Goal: Task Accomplishment & Management: Manage account settings

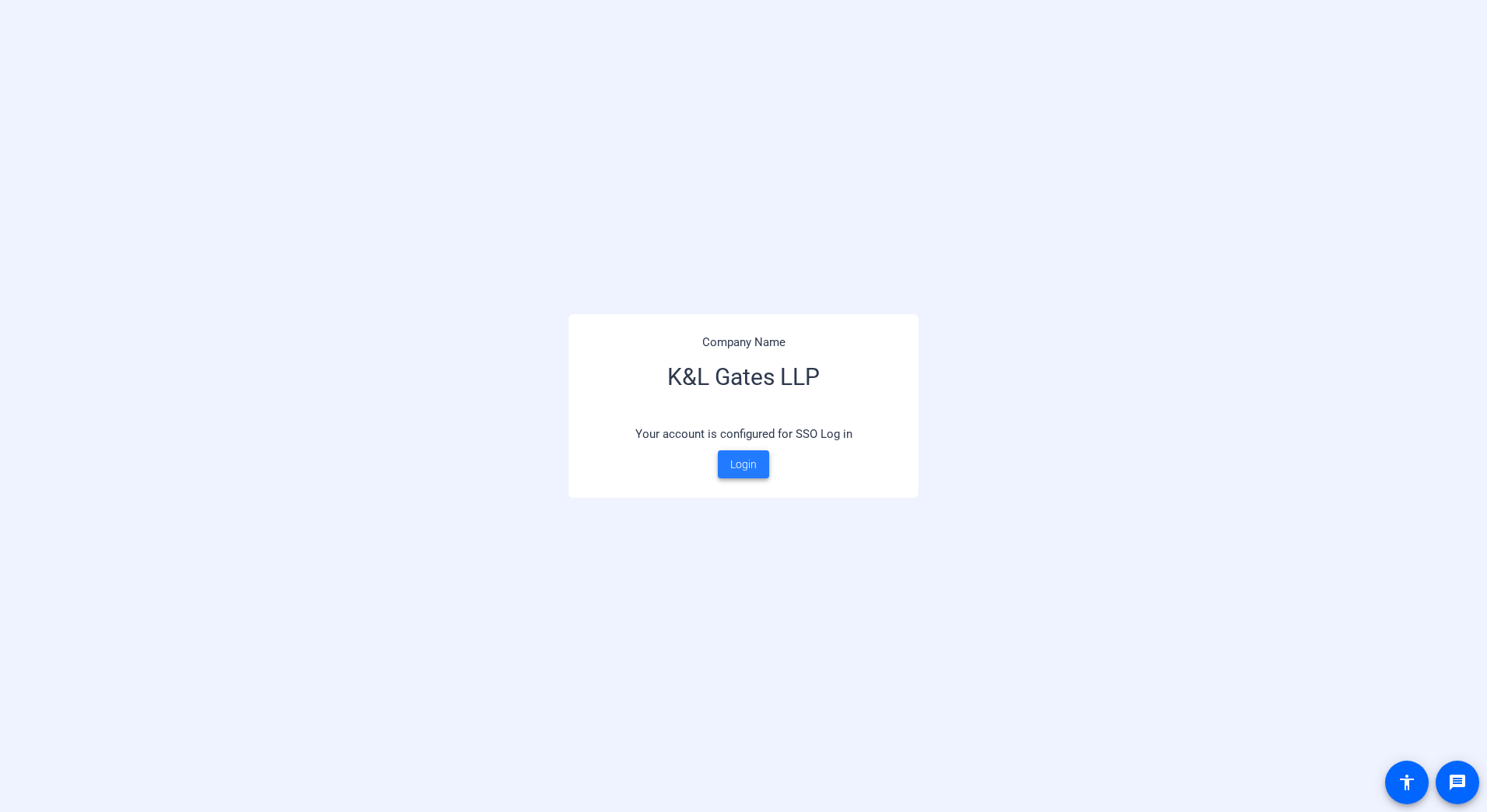
click at [735, 475] on span at bounding box center [744, 464] width 51 height 37
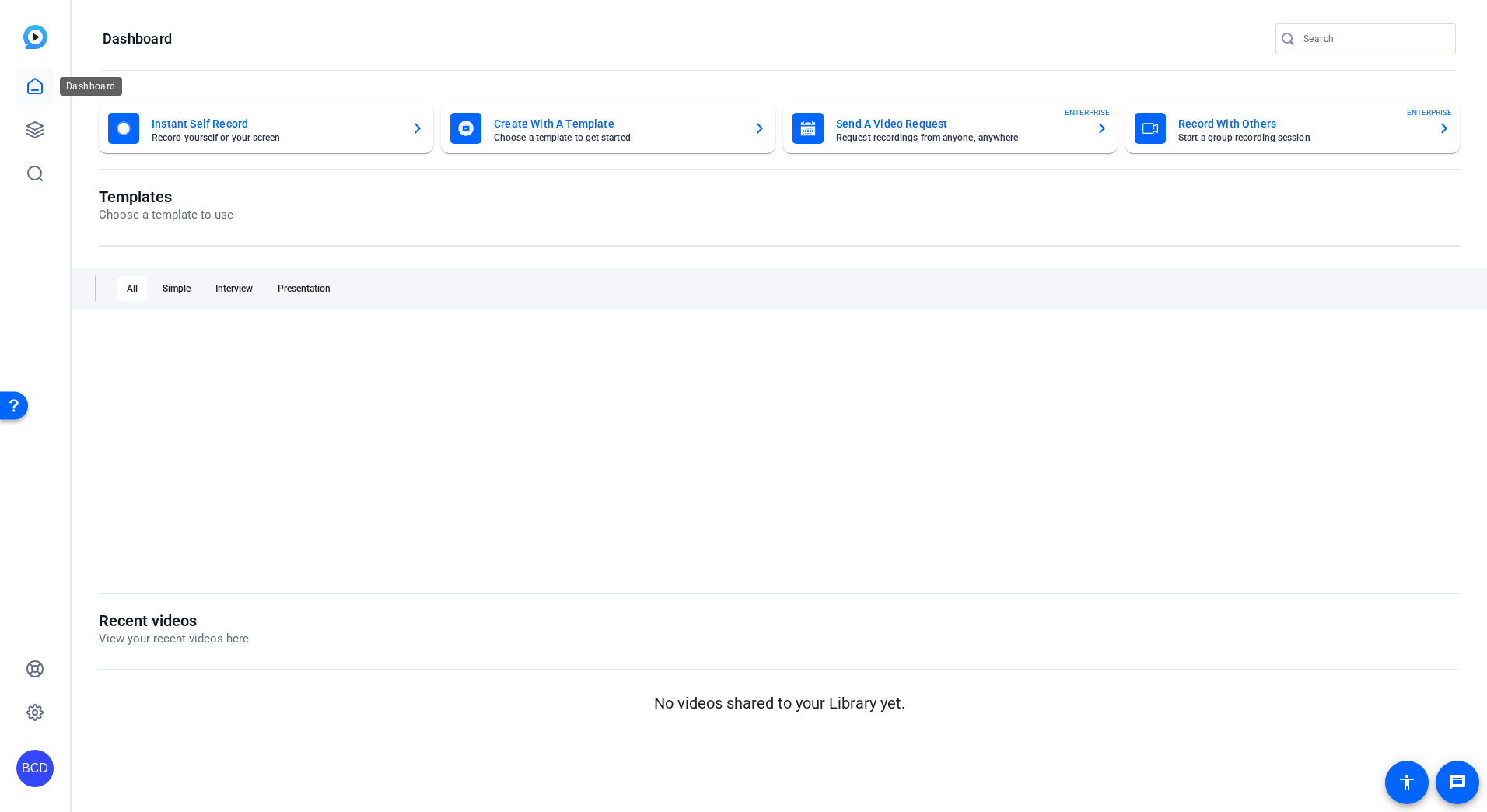
click at [35, 87] on icon at bounding box center [35, 86] width 18 height 18
click at [38, 165] on icon at bounding box center [35, 173] width 18 height 18
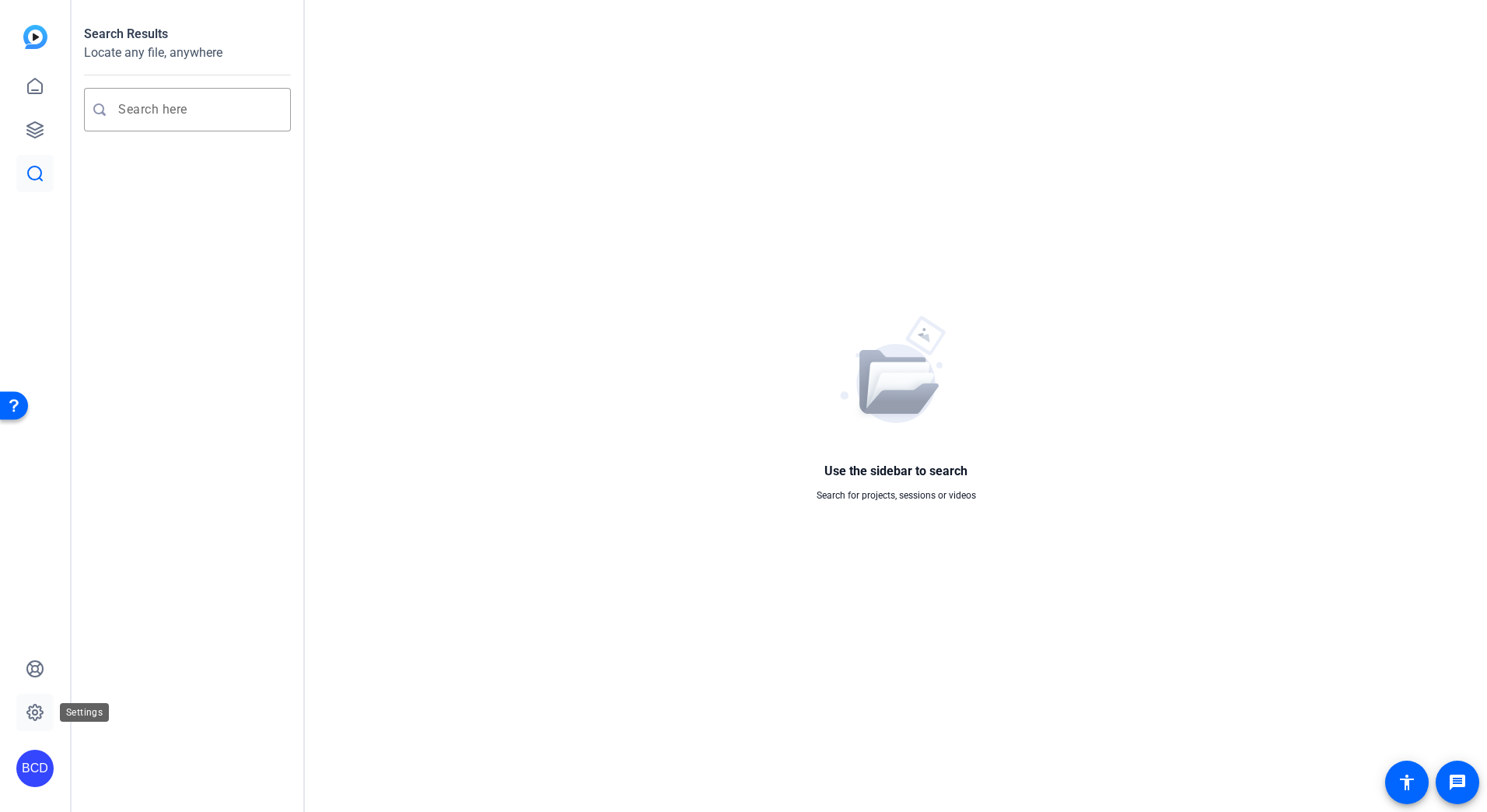
click at [41, 706] on icon at bounding box center [35, 712] width 18 height 18
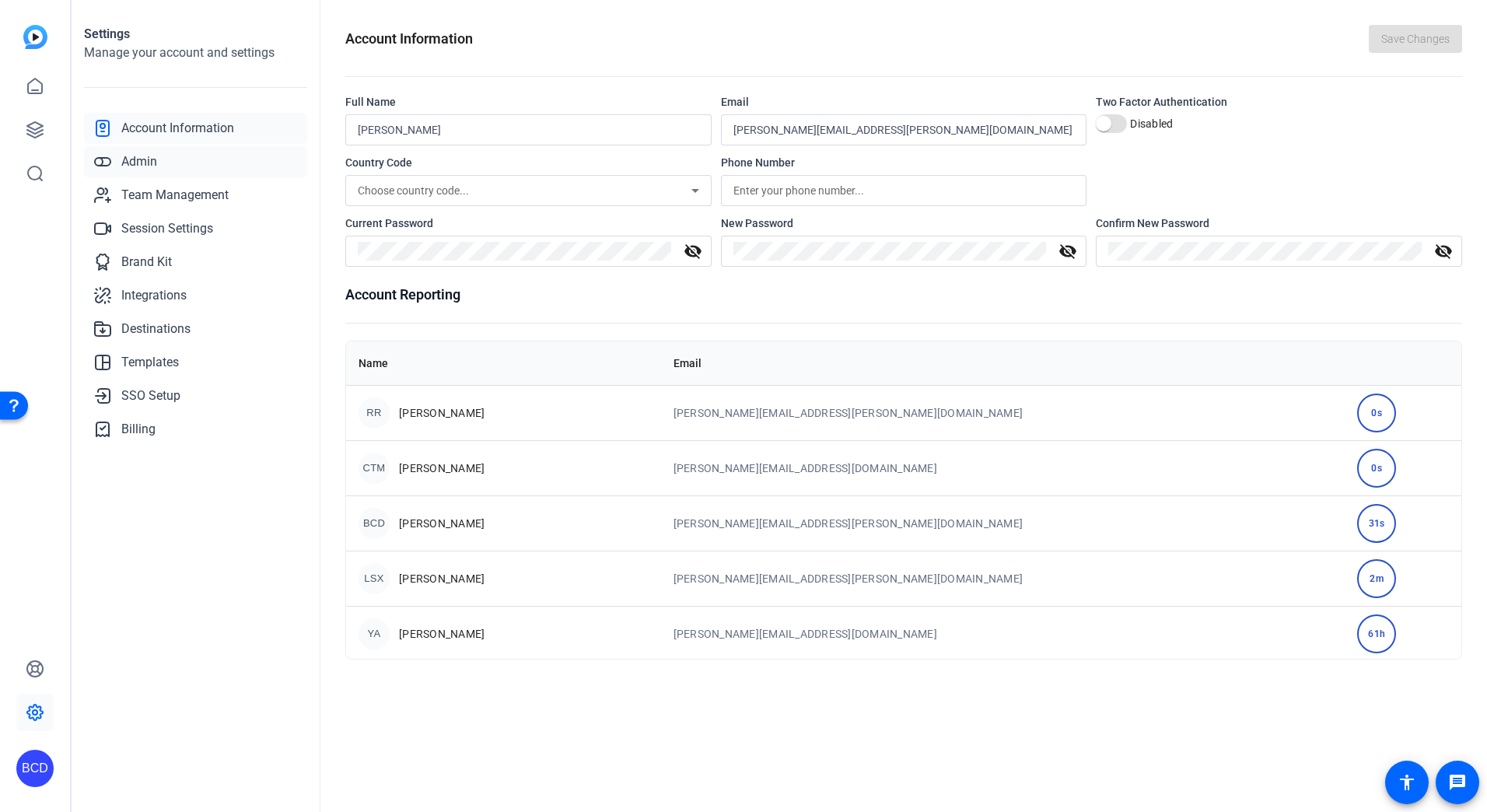
click at [135, 168] on span "Admin" at bounding box center [139, 161] width 36 height 18
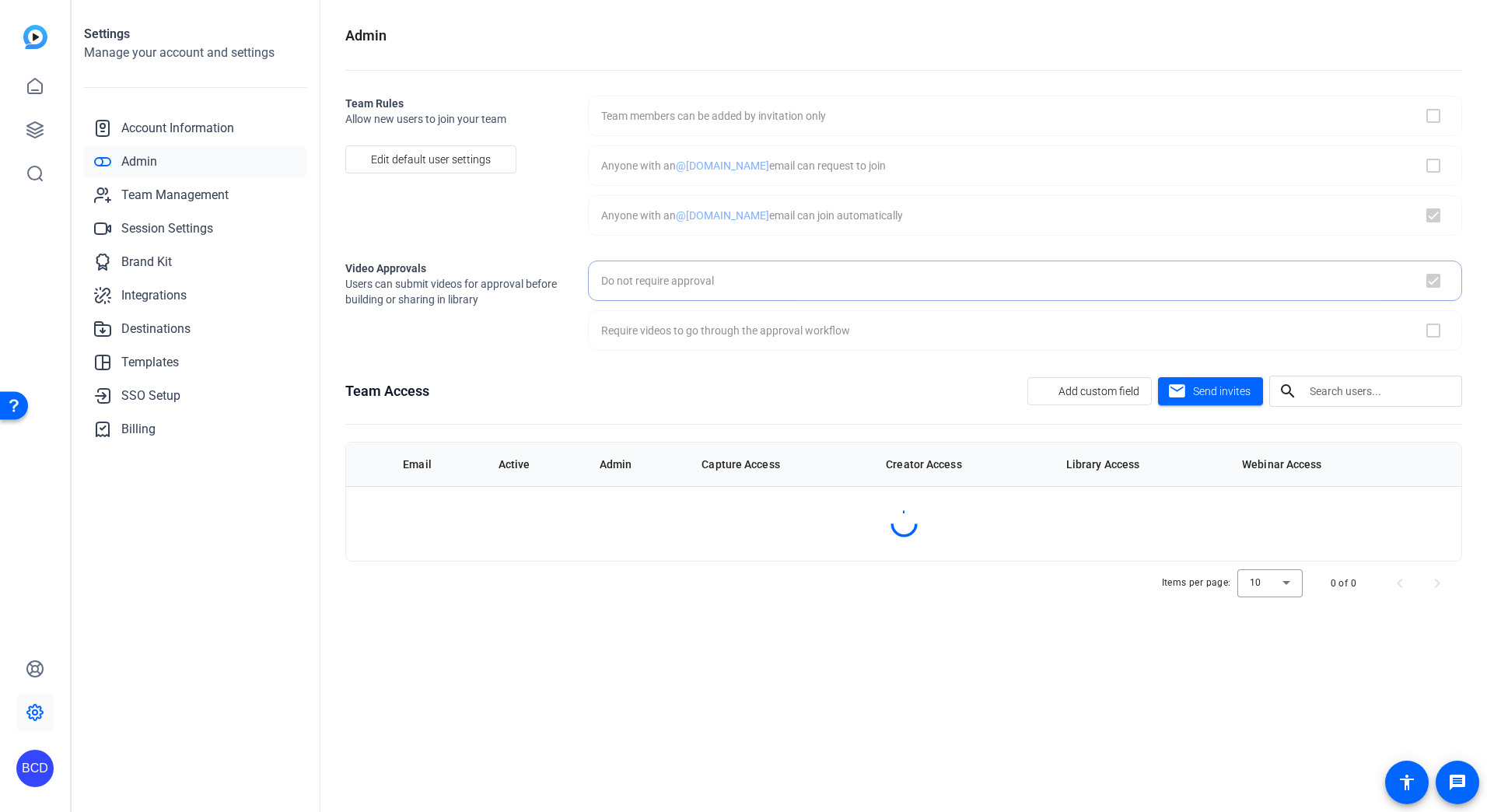
checkbox input "true"
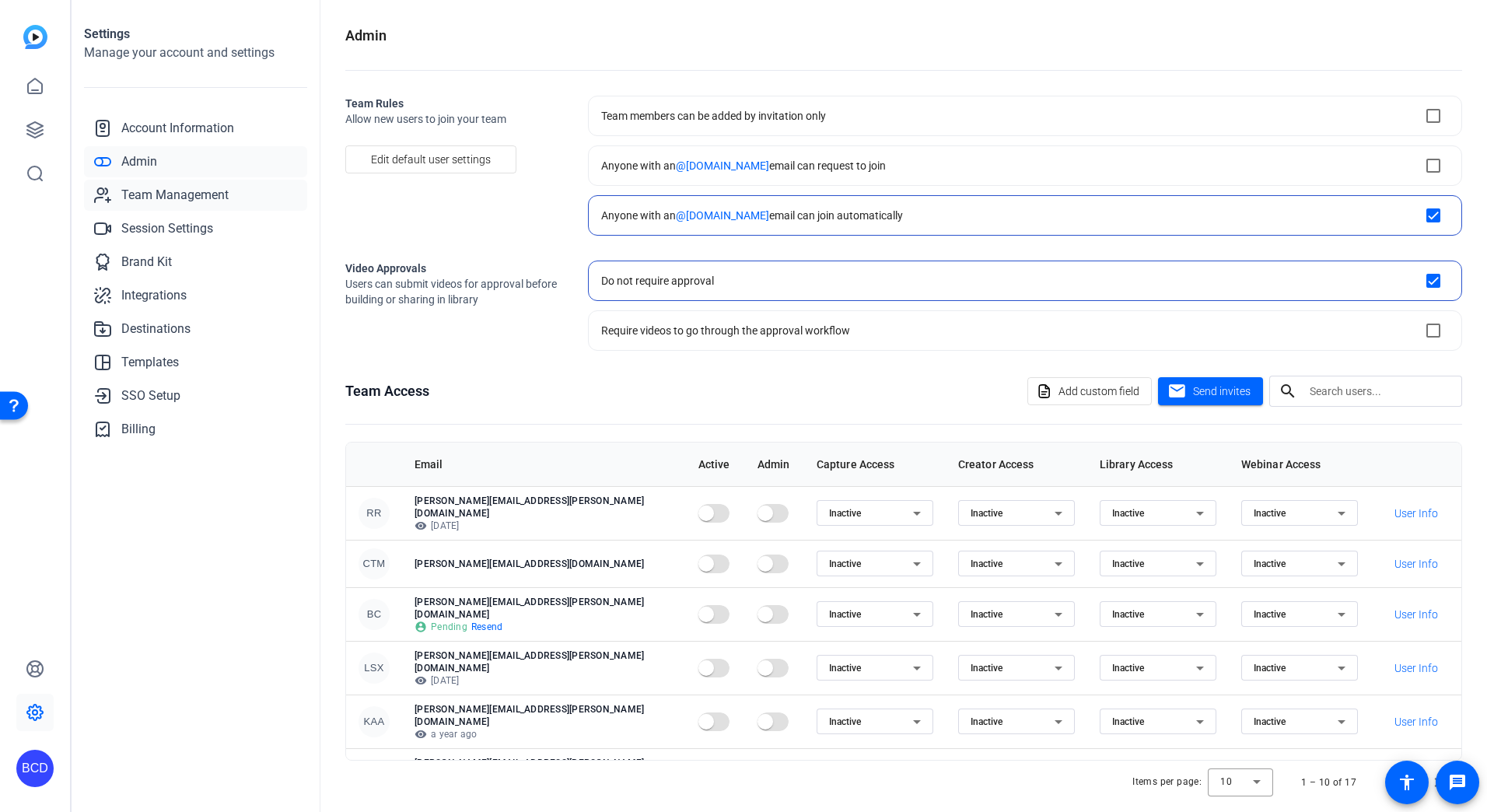
click at [171, 193] on span "Team Management" at bounding box center [175, 195] width 108 height 18
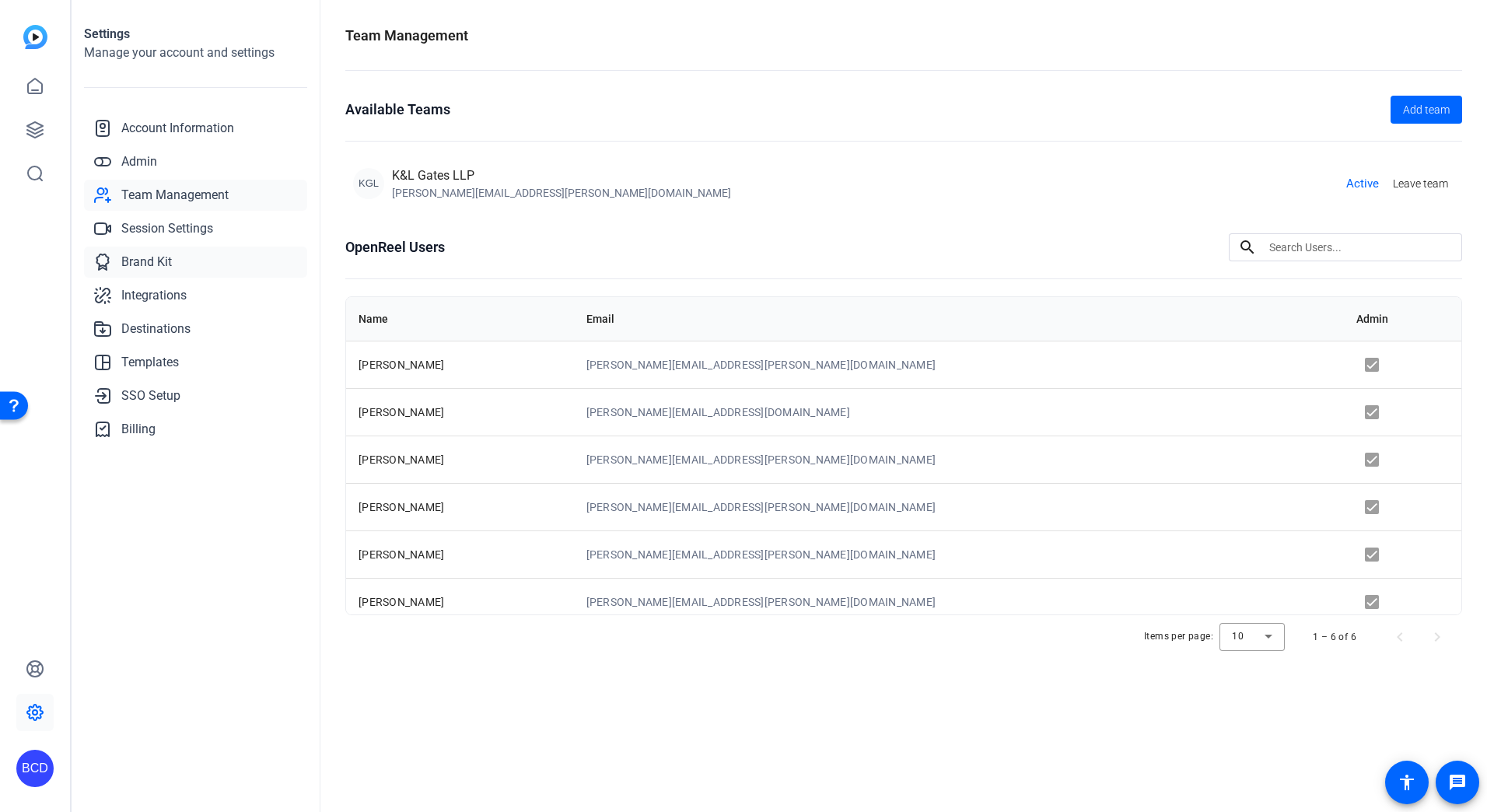
click at [154, 268] on span "Brand Kit" at bounding box center [146, 262] width 50 height 18
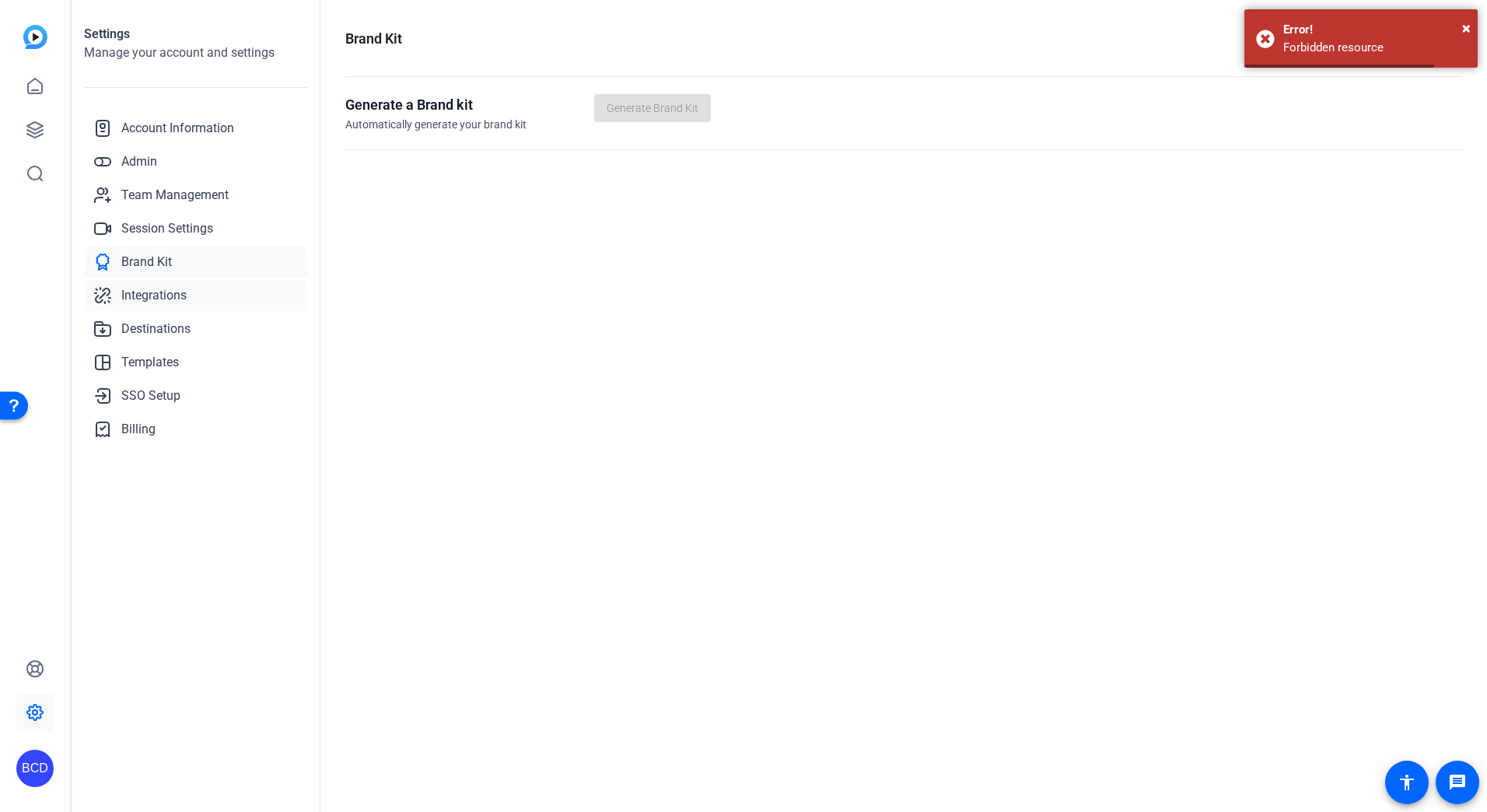
click at [159, 285] on link "Integrations" at bounding box center [195, 295] width 223 height 31
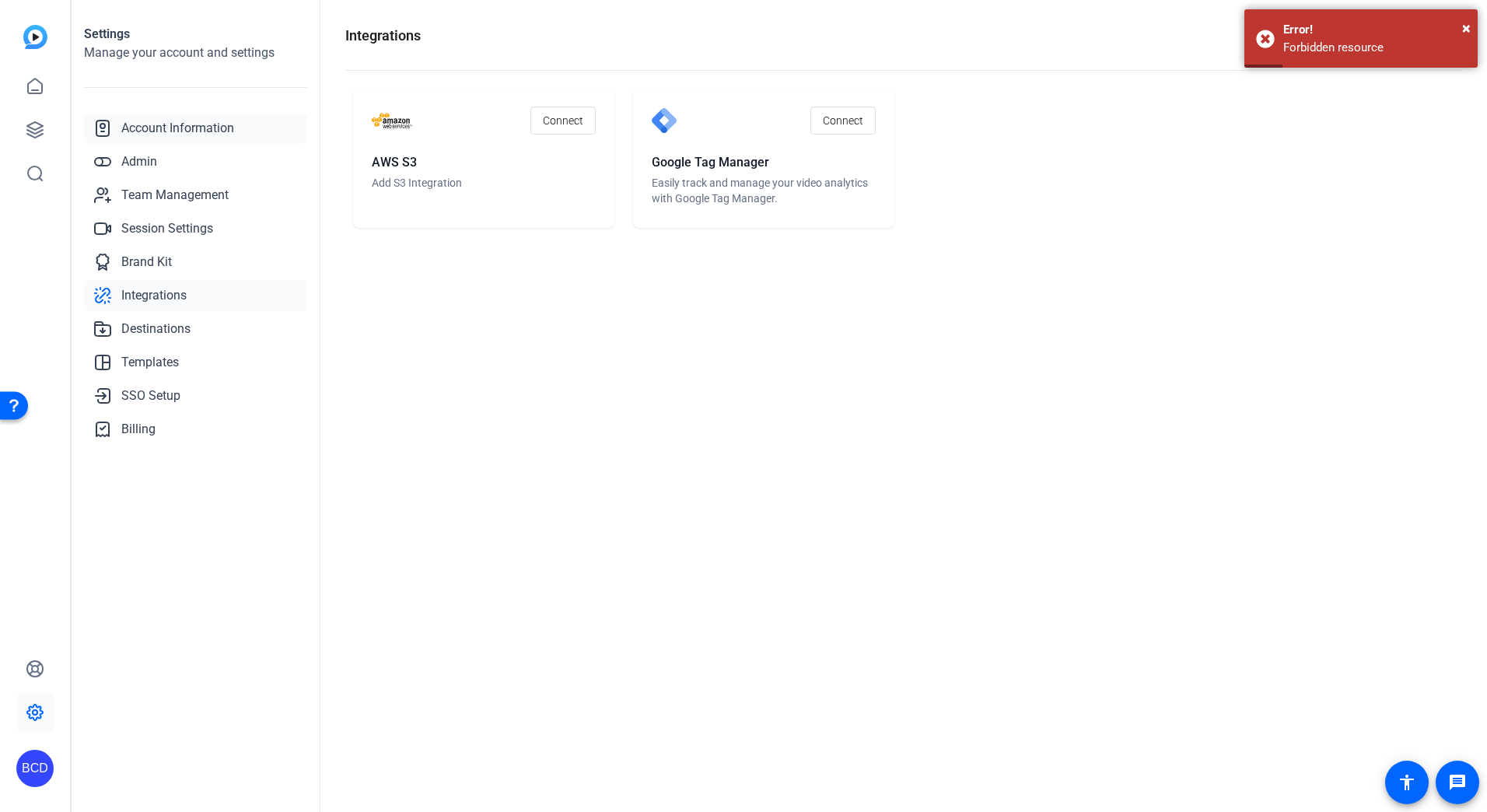
click at [197, 127] on span "Account Information" at bounding box center [178, 128] width 113 height 18
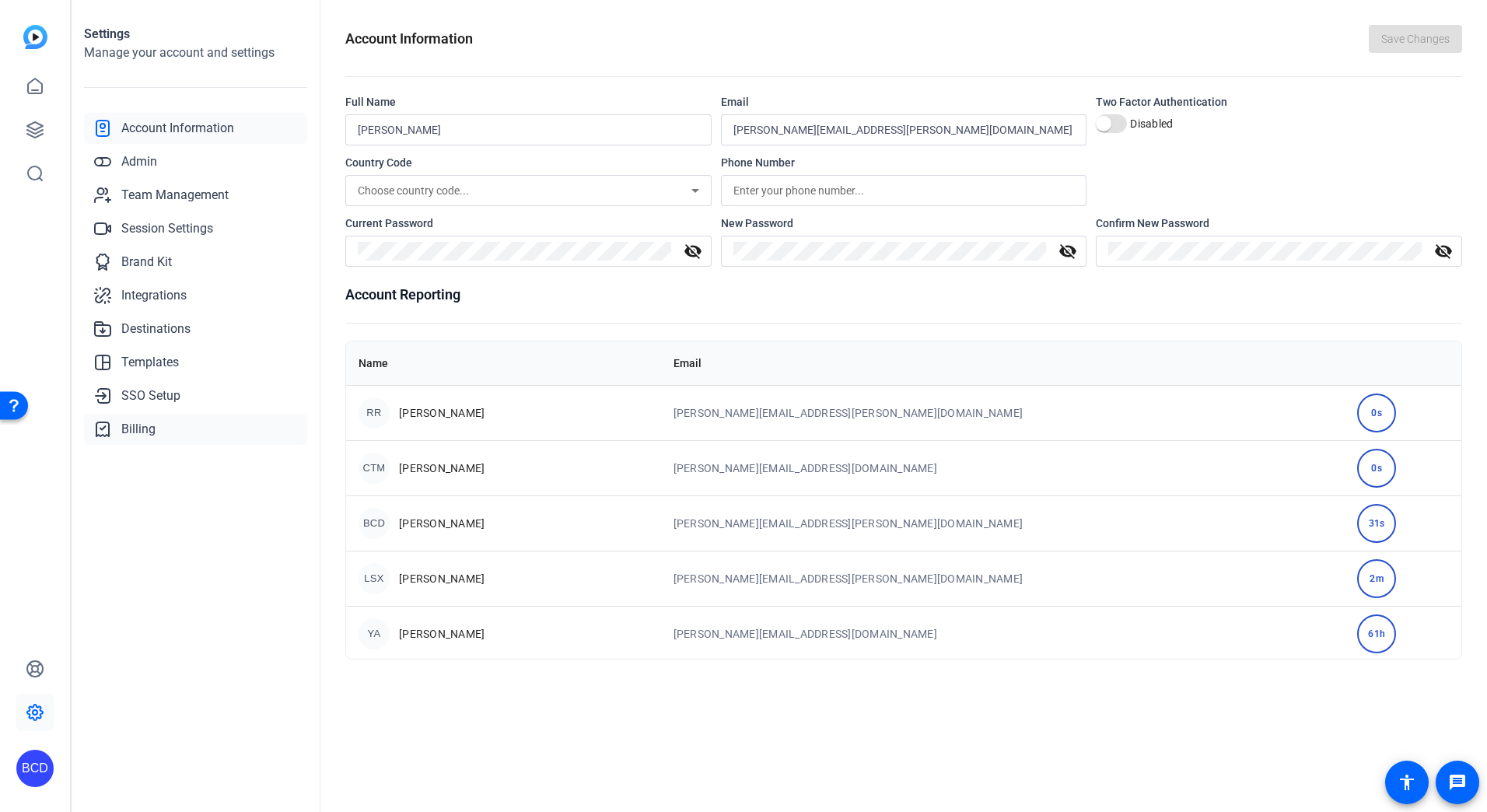
click at [141, 425] on span "Billing" at bounding box center [139, 429] width 35 height 18
